Goal: Task Accomplishment & Management: Use online tool/utility

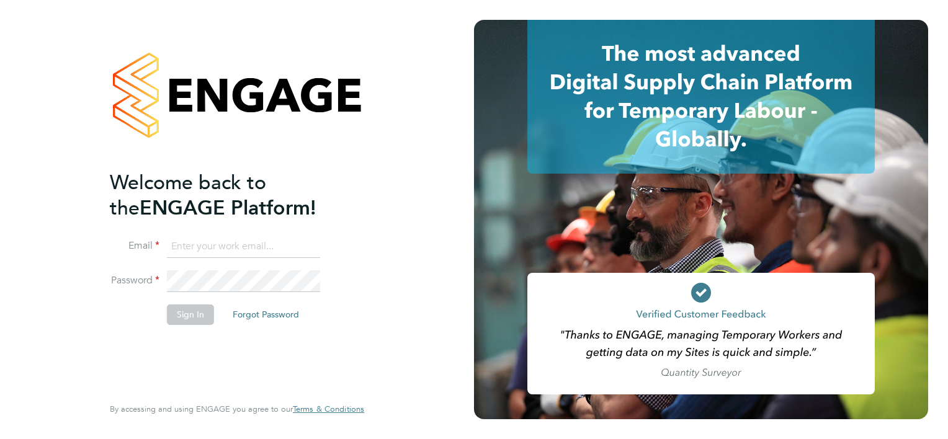
click at [287, 242] on input at bounding box center [243, 247] width 153 height 22
type input "william.brown@hays.com"
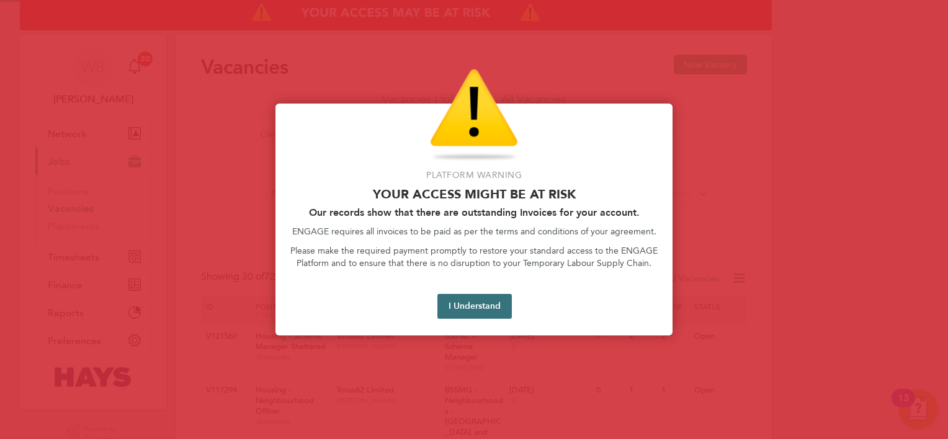
click at [466, 308] on button "I Understand" at bounding box center [474, 306] width 74 height 25
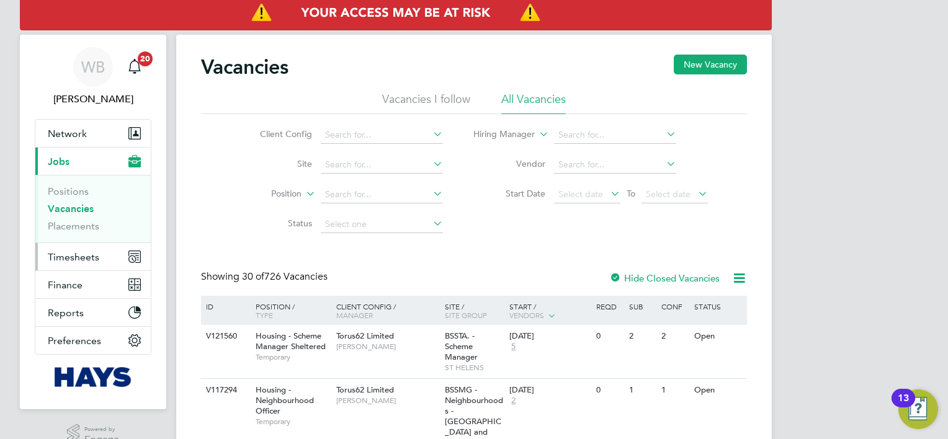
click at [94, 254] on span "Timesheets" at bounding box center [73, 257] width 51 height 12
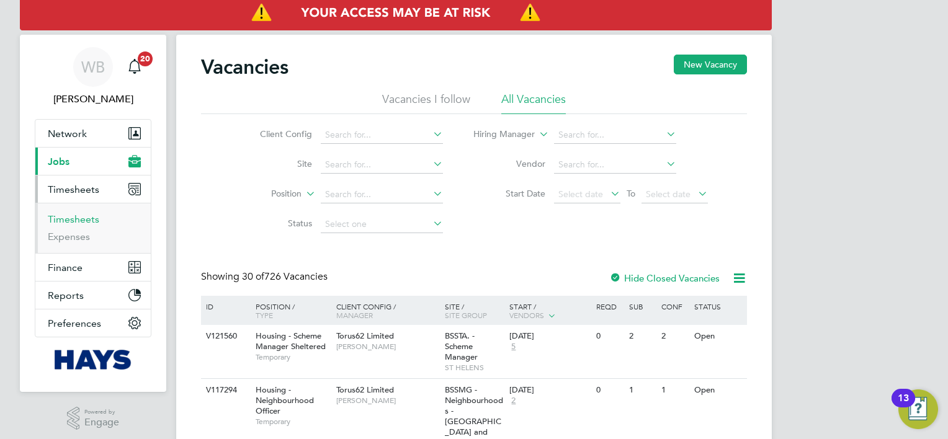
click at [79, 221] on link "Timesheets" at bounding box center [73, 219] width 51 height 12
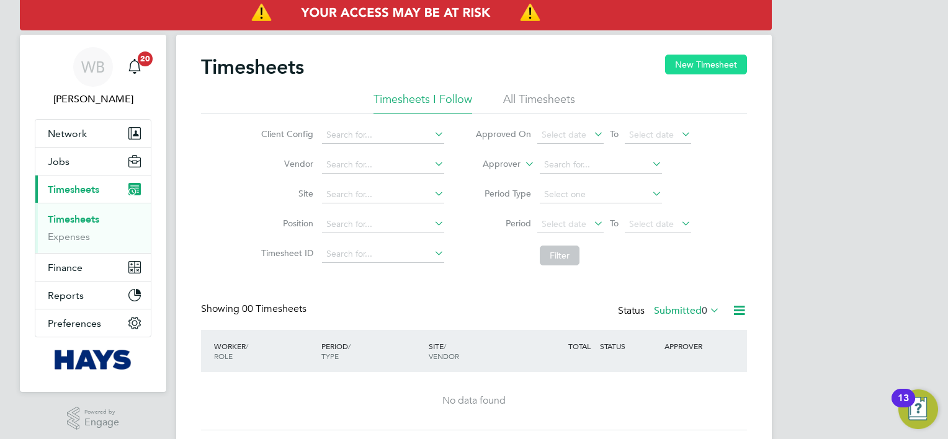
click at [708, 59] on button "New Timesheet" at bounding box center [706, 65] width 82 height 20
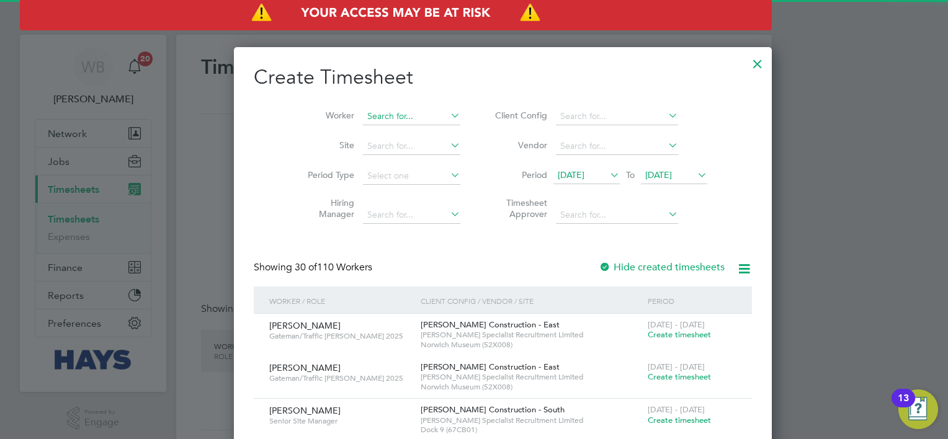
scroll to position [2161, 480]
click at [365, 113] on input at bounding box center [411, 116] width 97 height 17
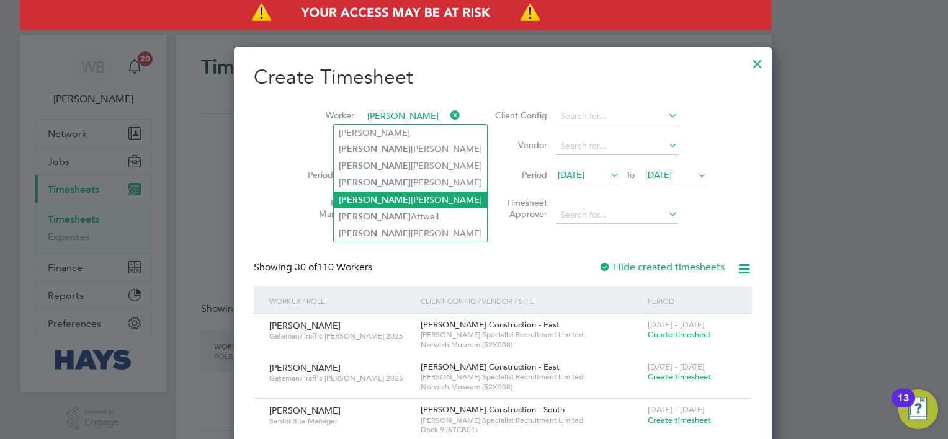
click at [378, 202] on li "[PERSON_NAME]" at bounding box center [410, 200] width 153 height 17
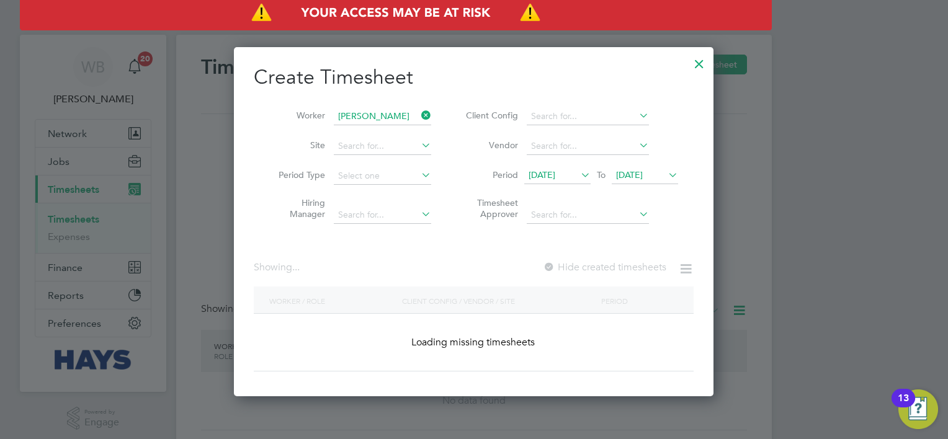
type input "[PERSON_NAME]"
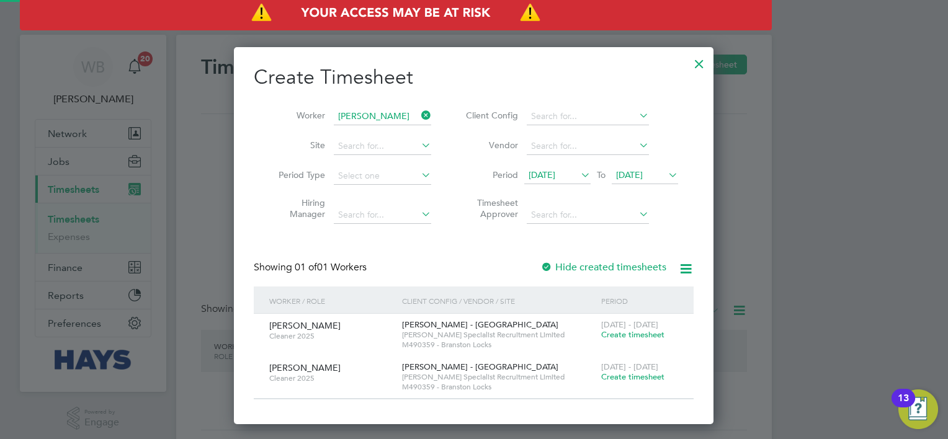
scroll to position [376, 480]
